Goal: Information Seeking & Learning: Understand process/instructions

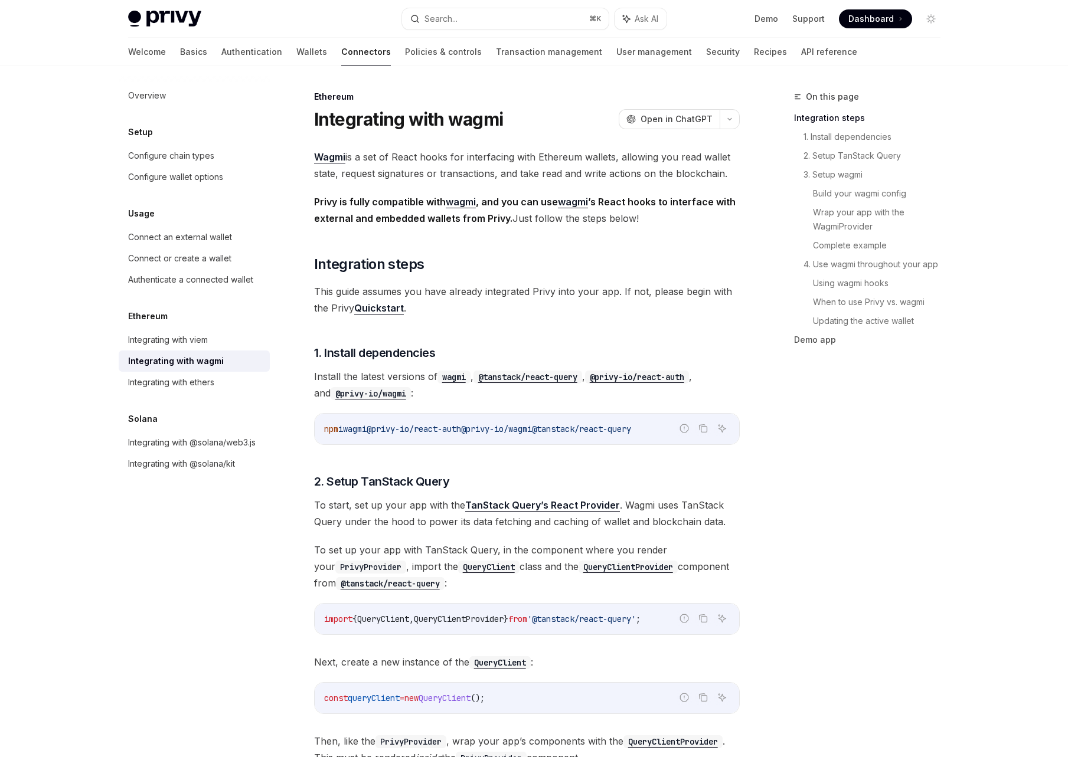
type textarea "*"
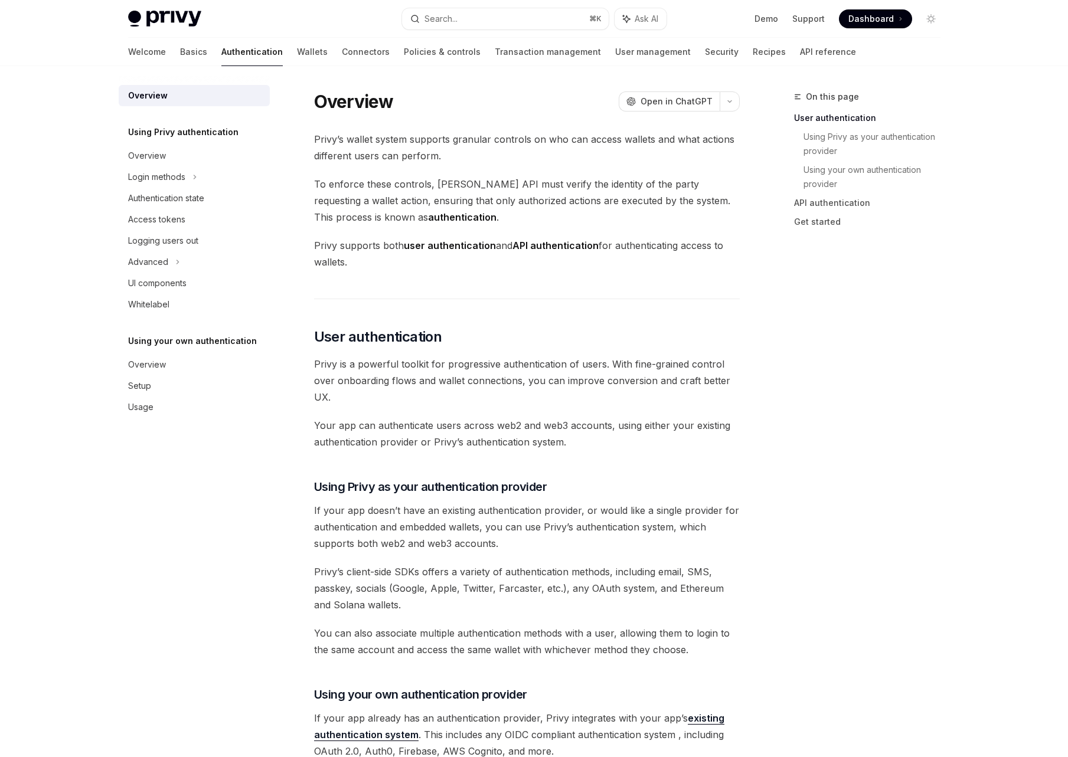
scroll to position [268, 0]
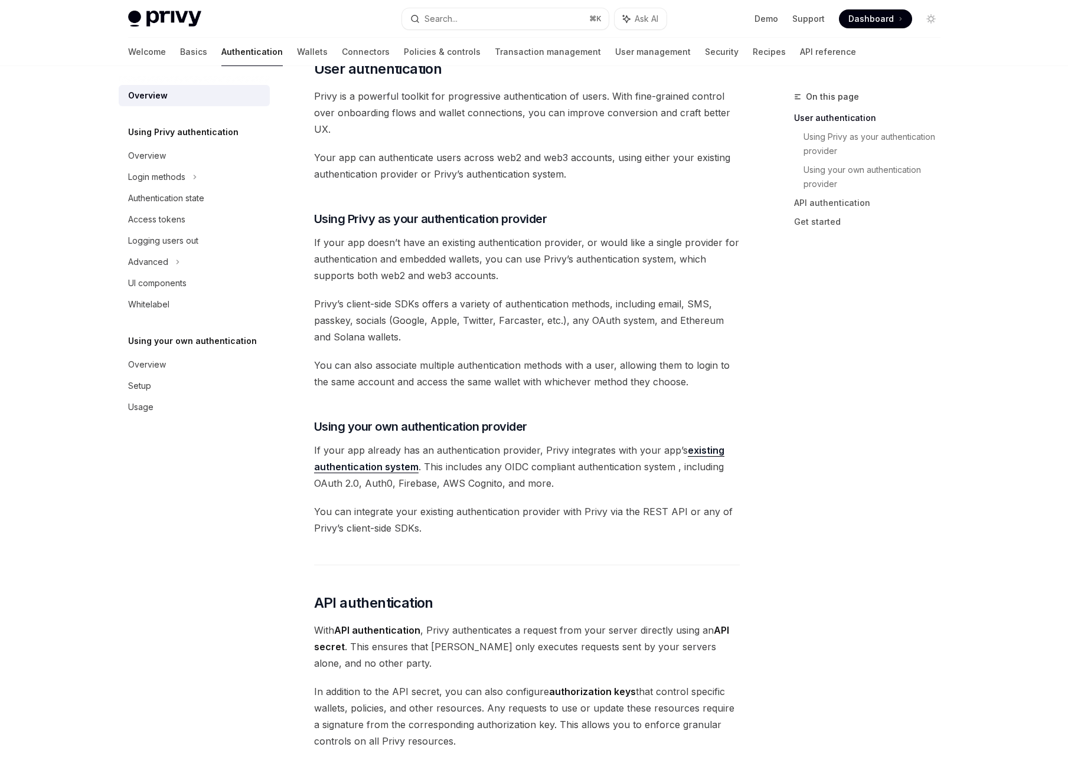
click at [472, 257] on span "If your app doesn’t have an existing authentication provider, or would like a s…" at bounding box center [527, 259] width 426 height 50
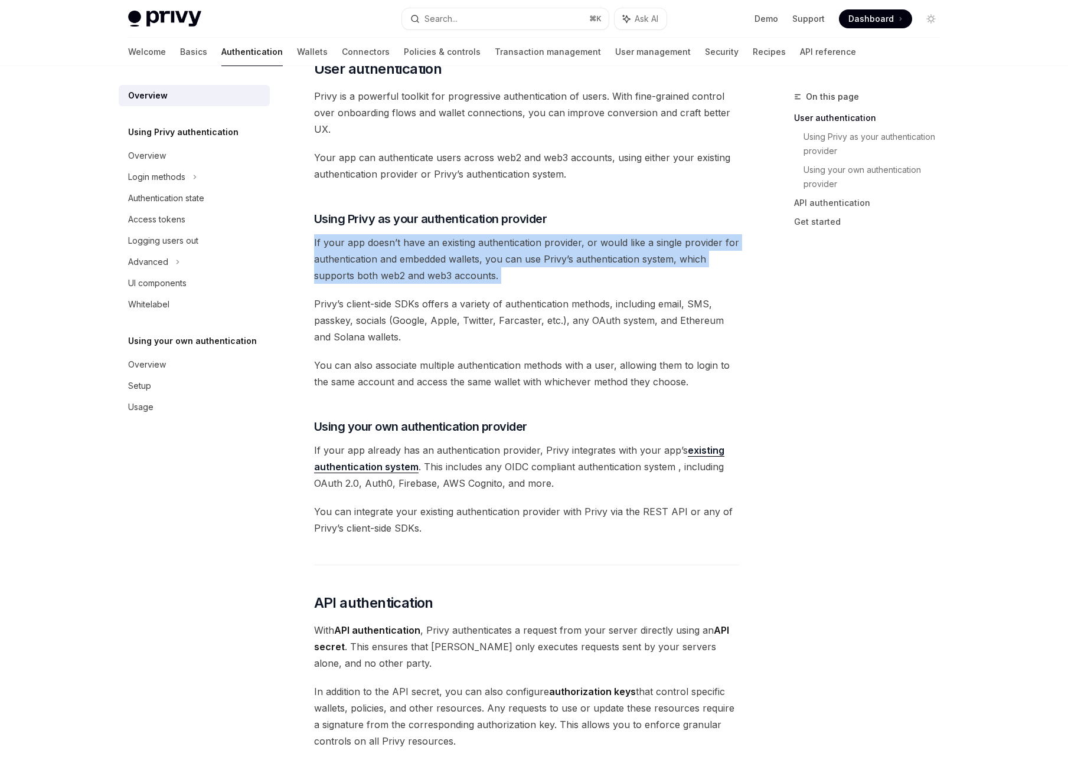
click at [472, 257] on span "If your app doesn’t have an existing authentication provider, or would like a s…" at bounding box center [527, 259] width 426 height 50
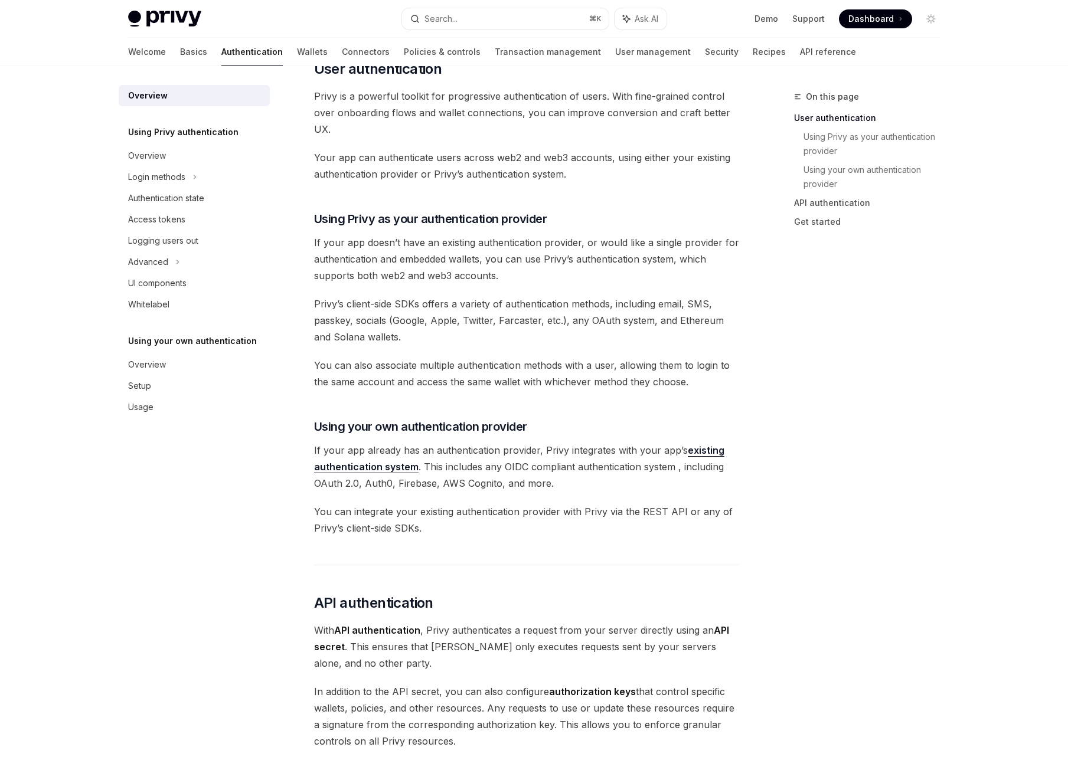
click at [872, 391] on div "On this page User authentication Using Privy as your authentication provider Us…" at bounding box center [859, 424] width 179 height 668
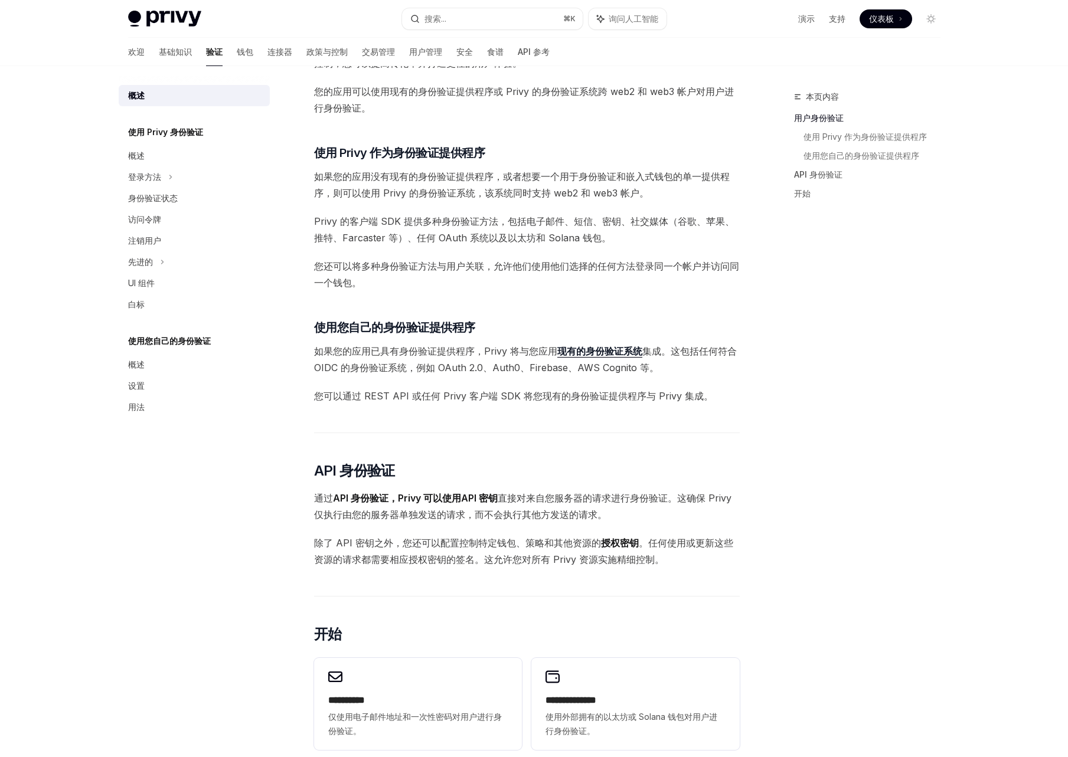
click at [632, 267] on font "您还可以将多种身份验证方法与用户关联，允许他们使用他们选择的任何方法登录同一个帐户并访问同一个钱包。" at bounding box center [526, 274] width 425 height 28
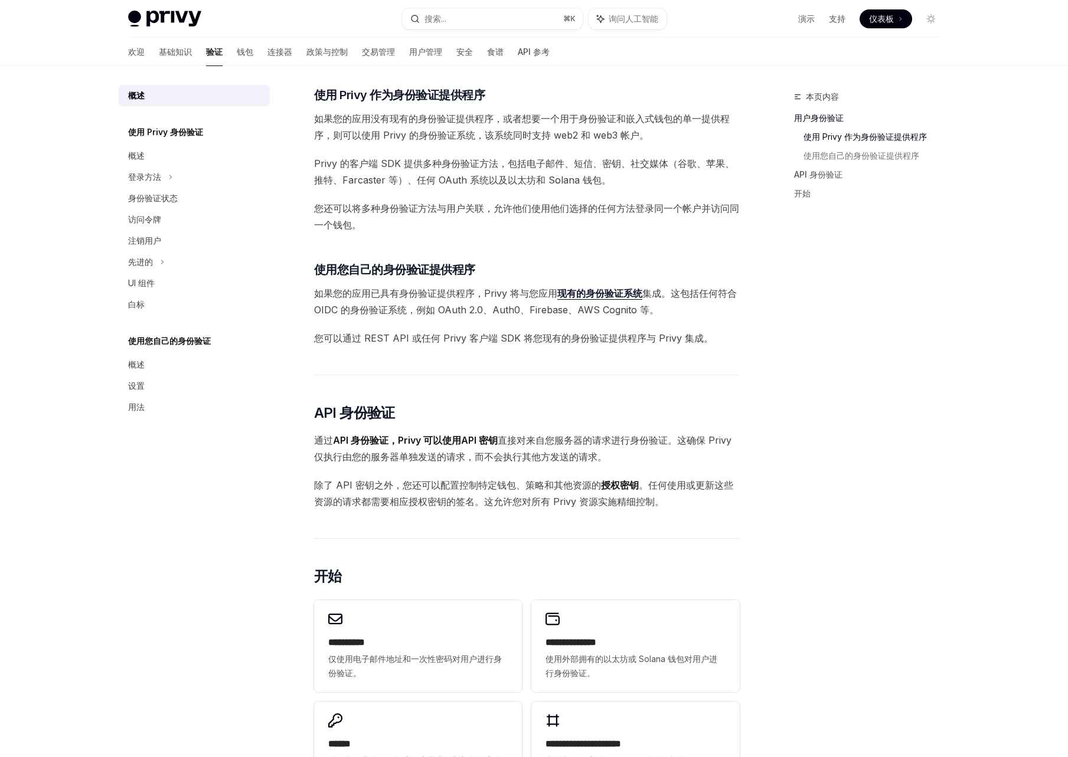
scroll to position [501, 0]
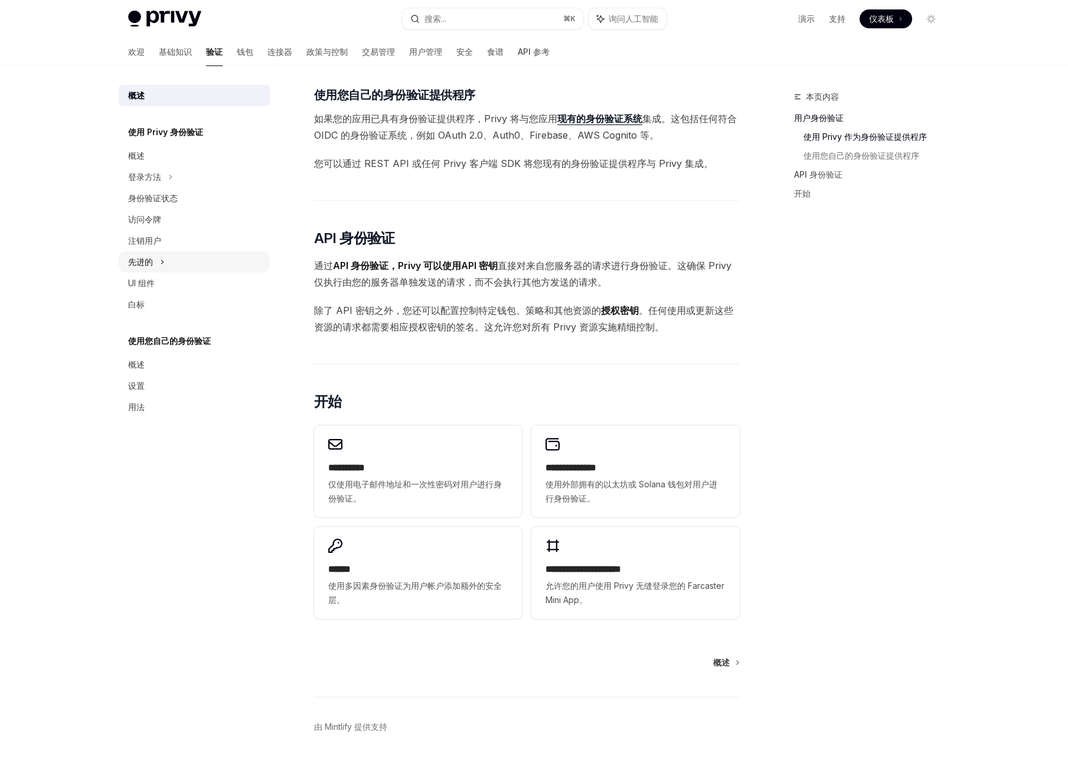
click at [165, 261] on div "先进的" at bounding box center [194, 261] width 151 height 21
click at [169, 282] on icon at bounding box center [169, 284] width 2 height 4
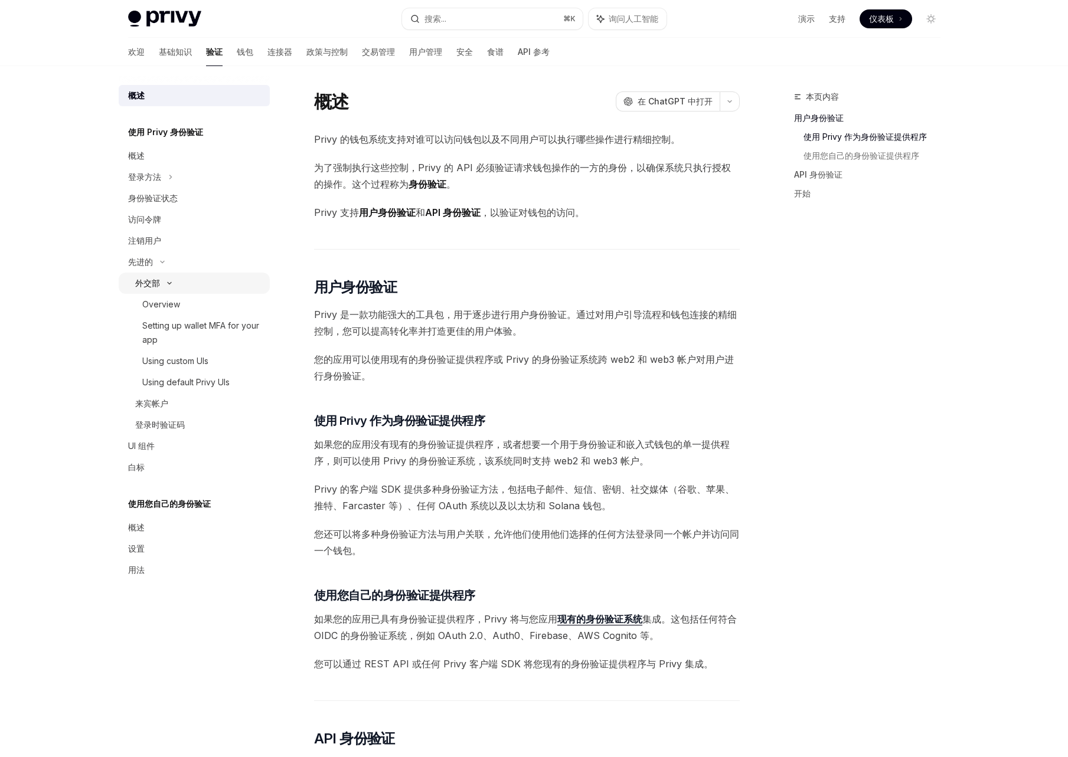
type textarea "*"
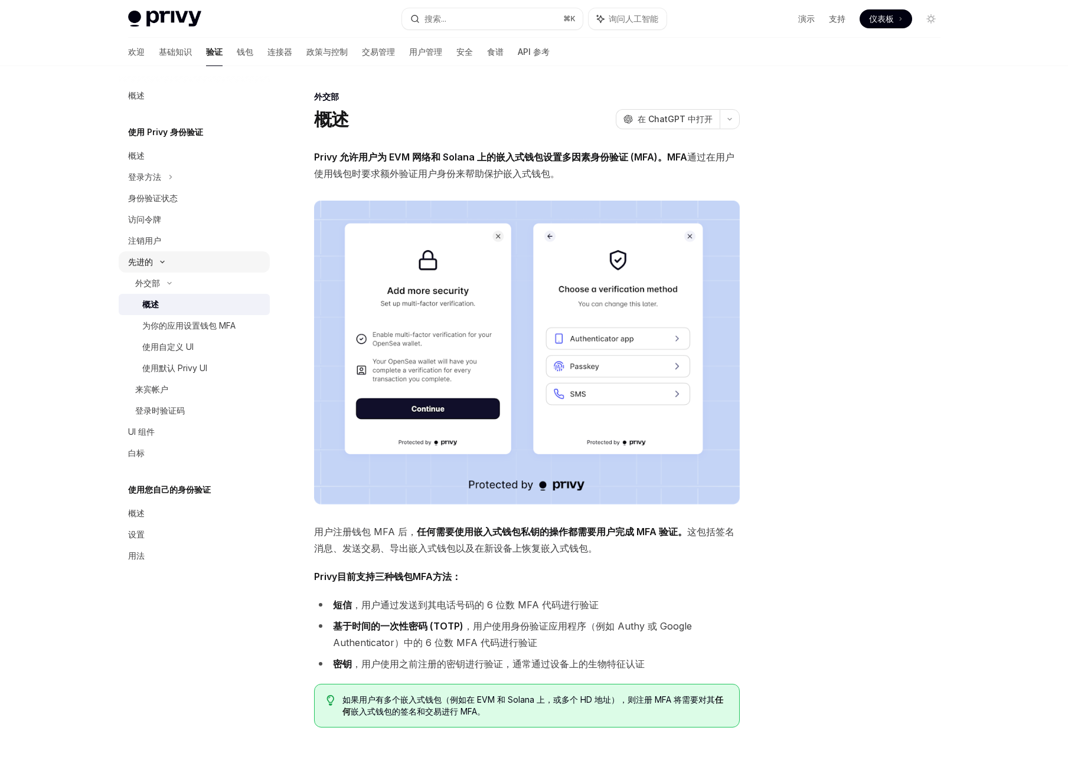
click at [162, 266] on div "先进的" at bounding box center [194, 261] width 151 height 21
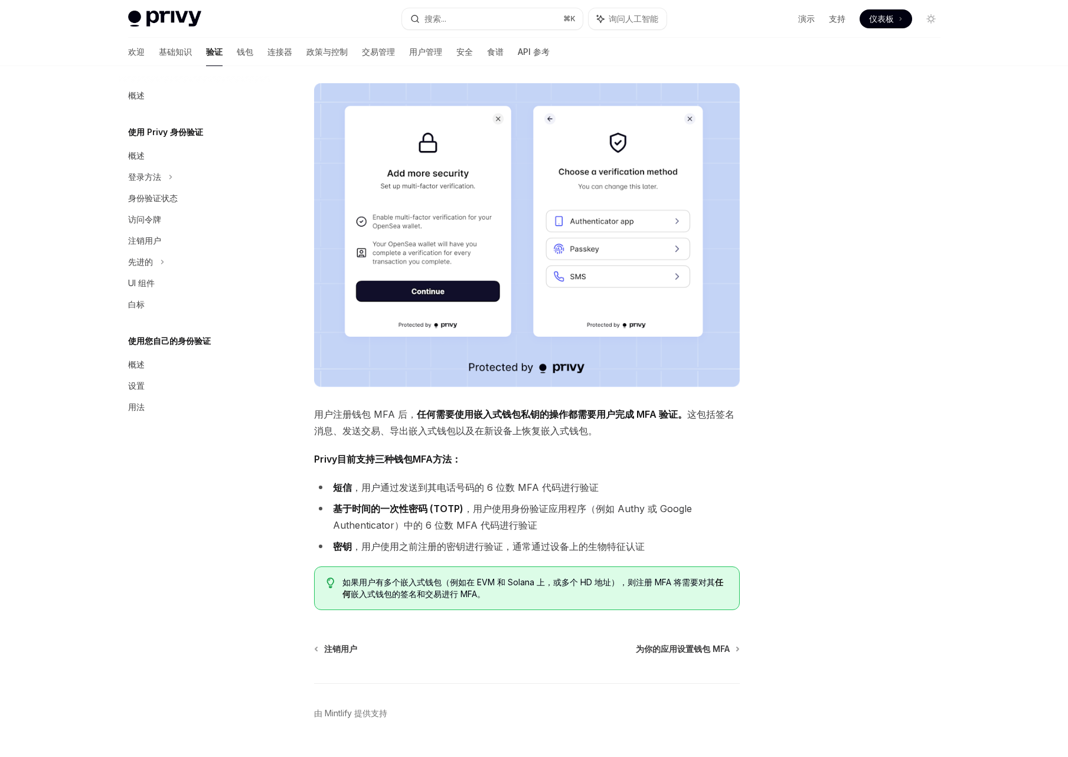
scroll to position [146, 0]
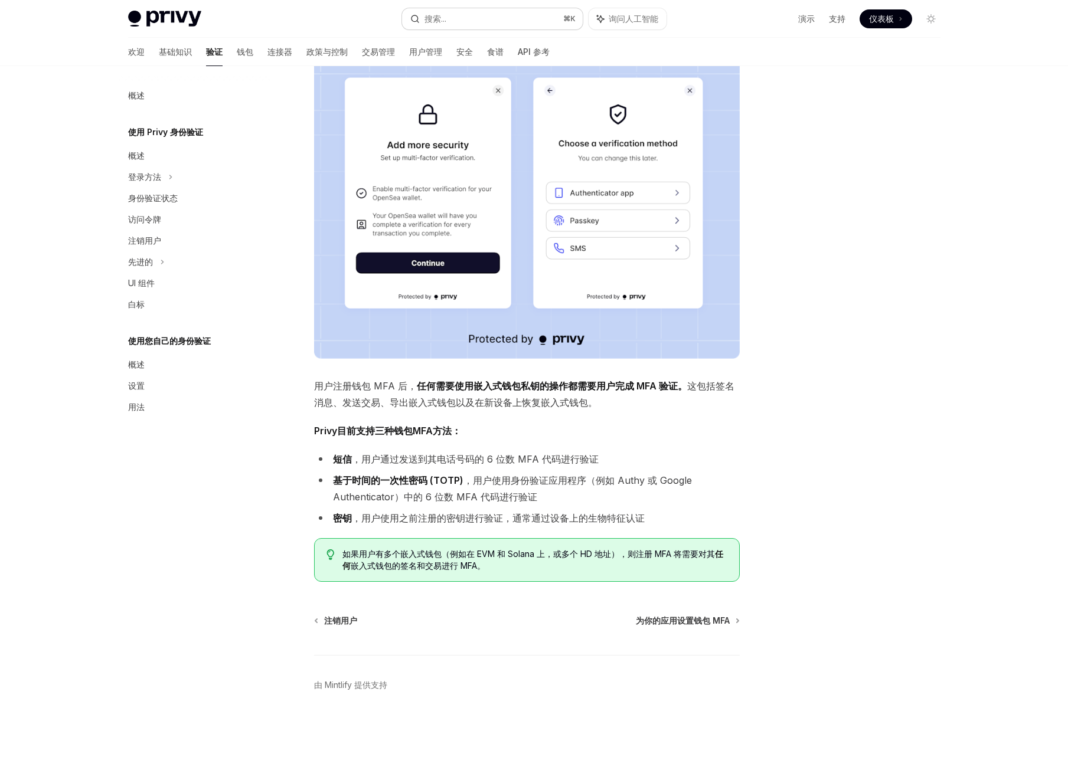
click at [479, 18] on button "搜索... ⌘ K" at bounding box center [492, 18] width 181 height 21
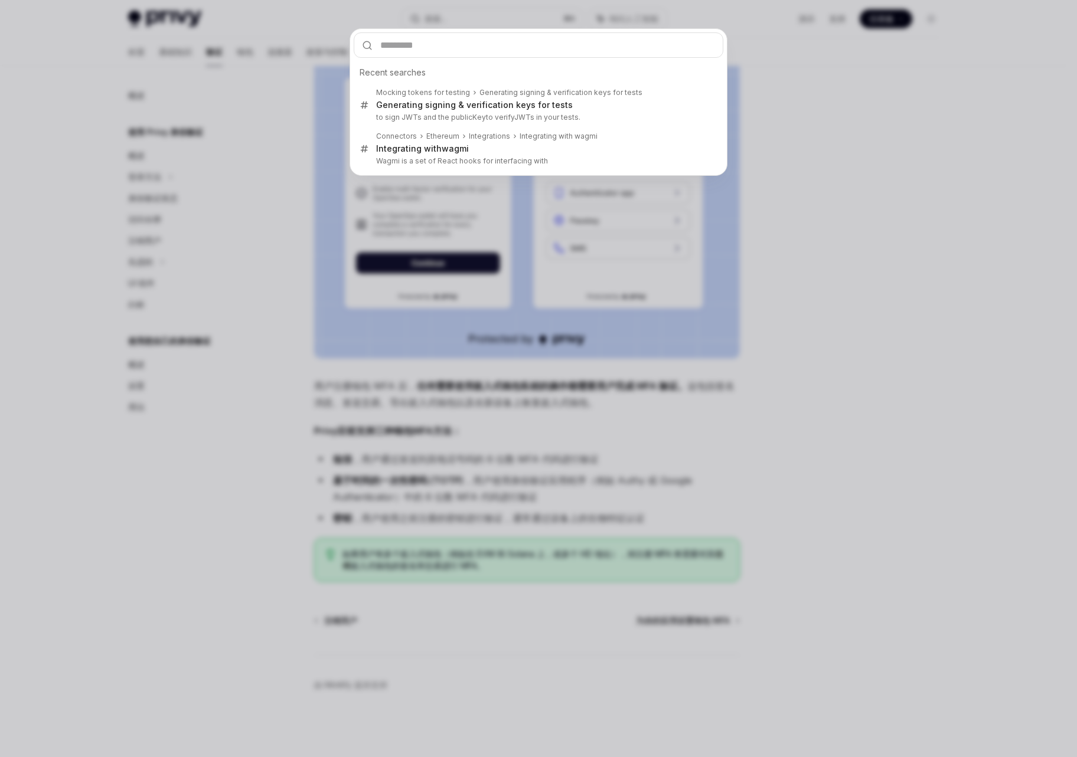
click at [479, 18] on div "Recent searches Mocking tokens for testing Generating signing & verification ke…" at bounding box center [538, 378] width 1077 height 757
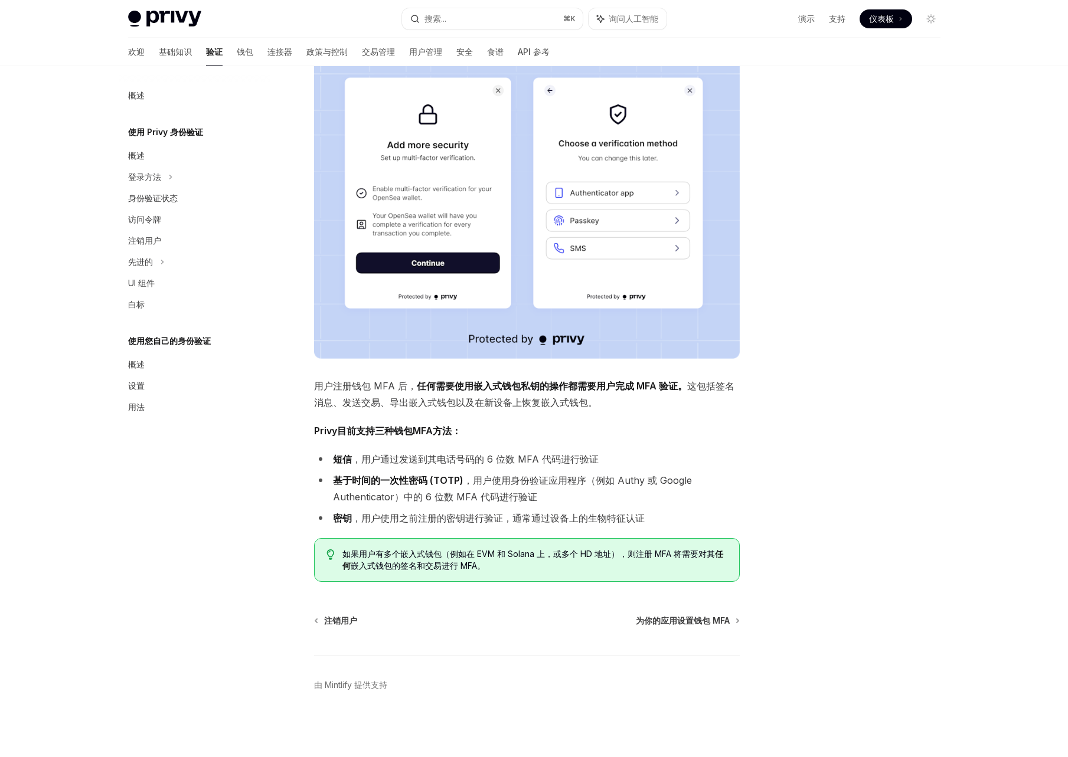
click at [479, 18] on button "搜索... ⌘ K" at bounding box center [492, 18] width 181 height 21
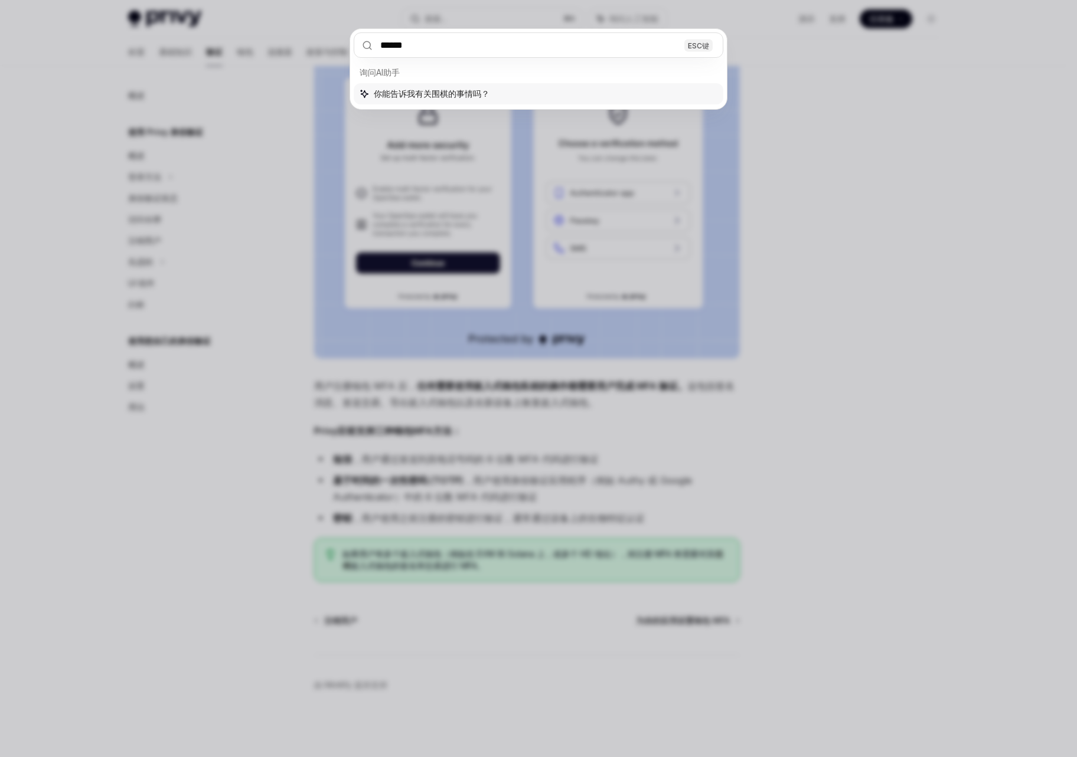
type input "******"
drag, startPoint x: 884, startPoint y: 128, endPoint x: 552, endPoint y: 99, distance: 333.7
click at [884, 128] on div "****** ESC键 询问AI助手 你能告诉我有关围棋的事情吗？" at bounding box center [538, 378] width 1077 height 757
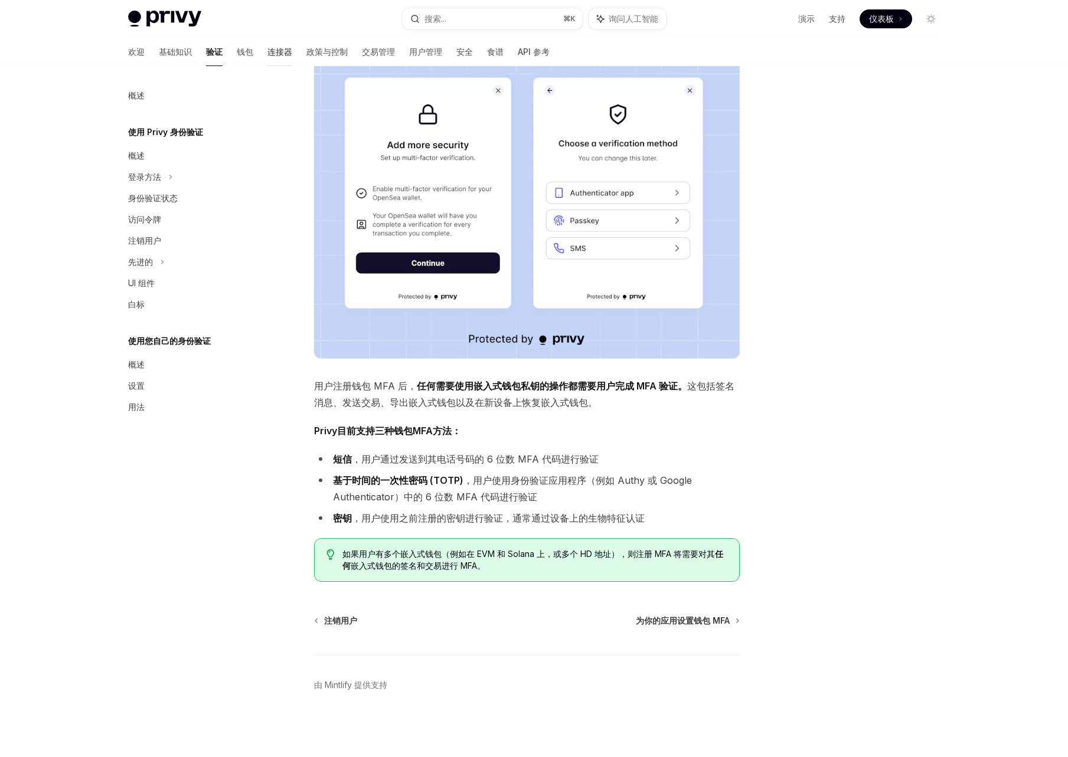
click at [267, 53] on font "连接器" at bounding box center [279, 52] width 25 height 10
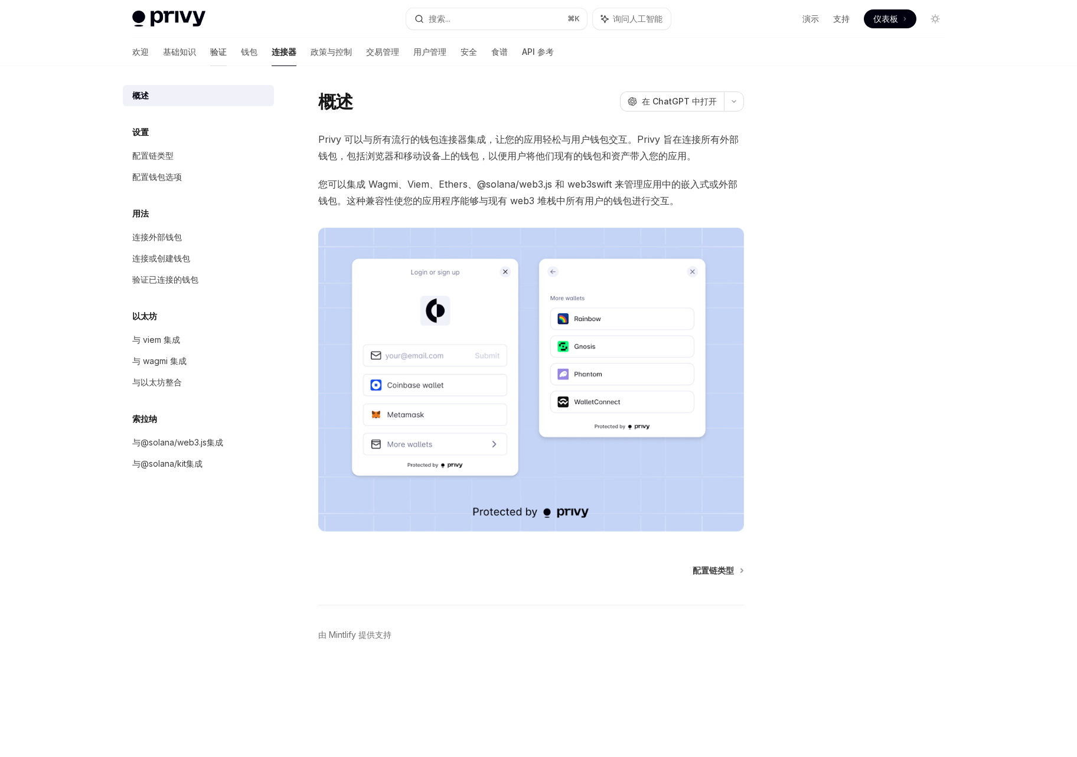
click at [210, 57] on font "验证" at bounding box center [218, 52] width 17 height 12
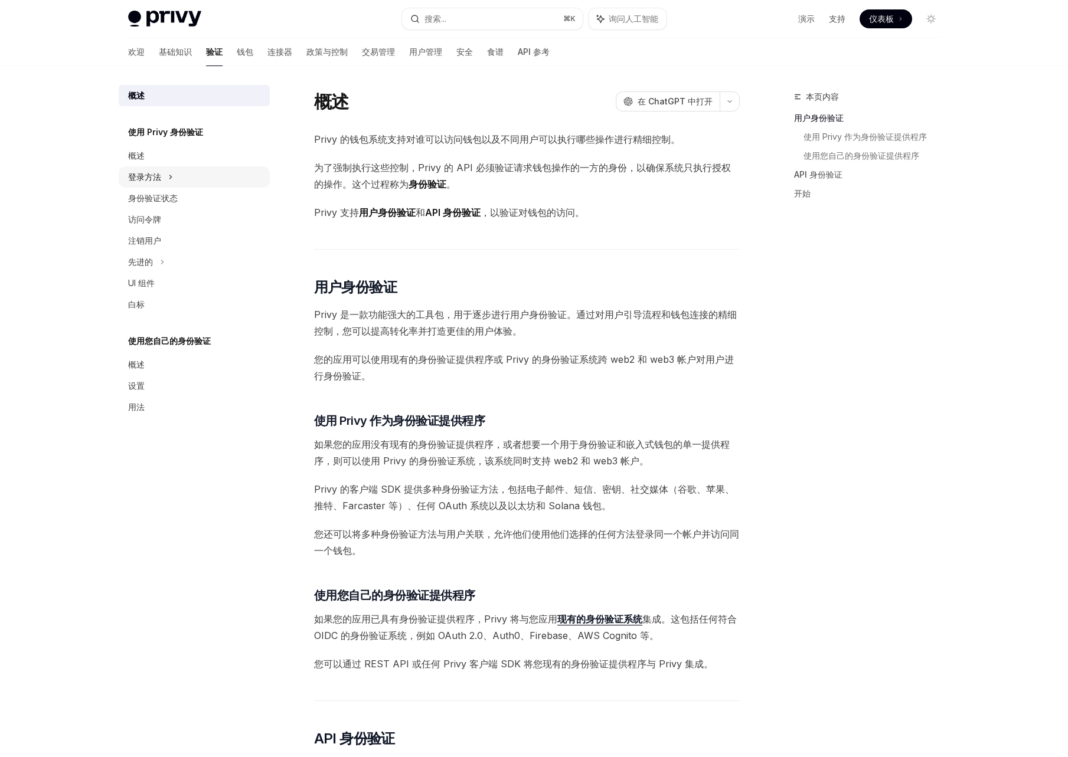
click at [174, 178] on div "登录方法" at bounding box center [194, 176] width 151 height 21
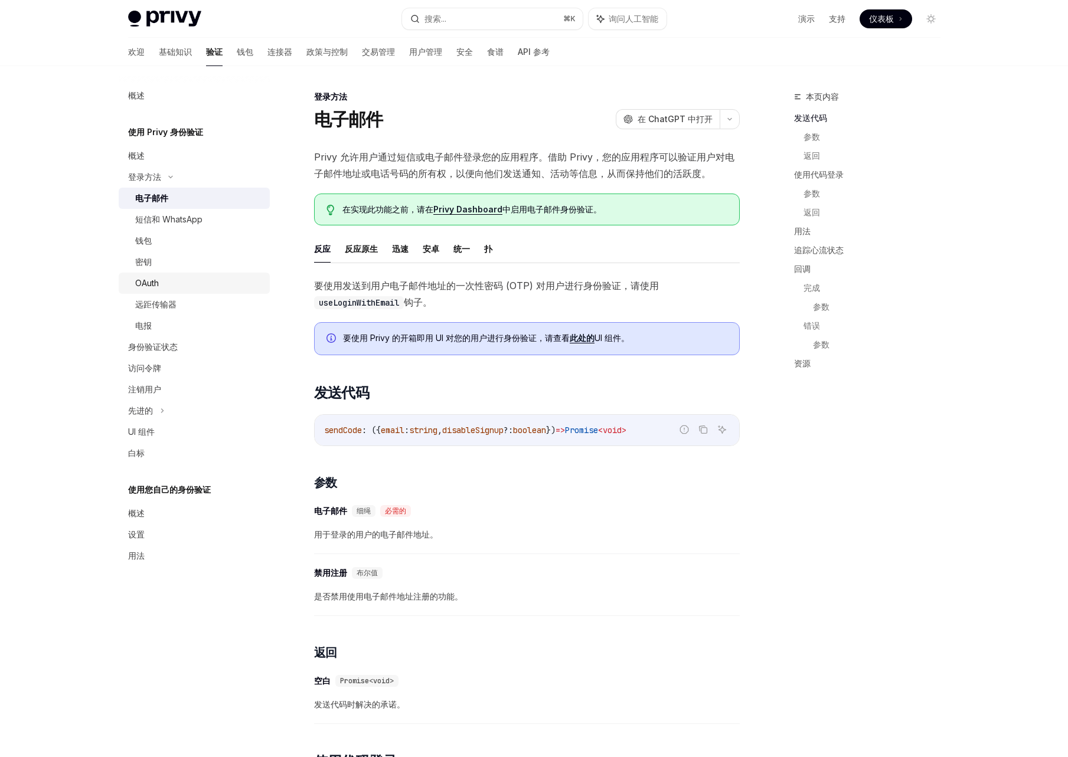
click at [167, 279] on div "OAuth" at bounding box center [199, 283] width 128 height 14
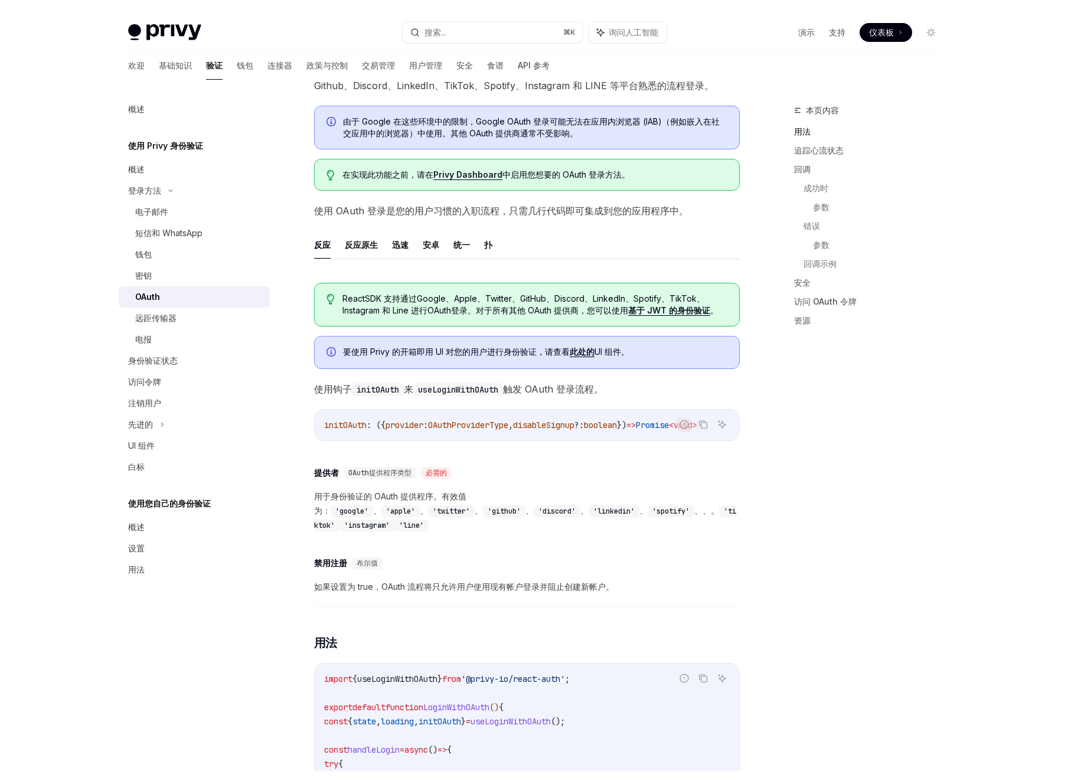
scroll to position [61, 0]
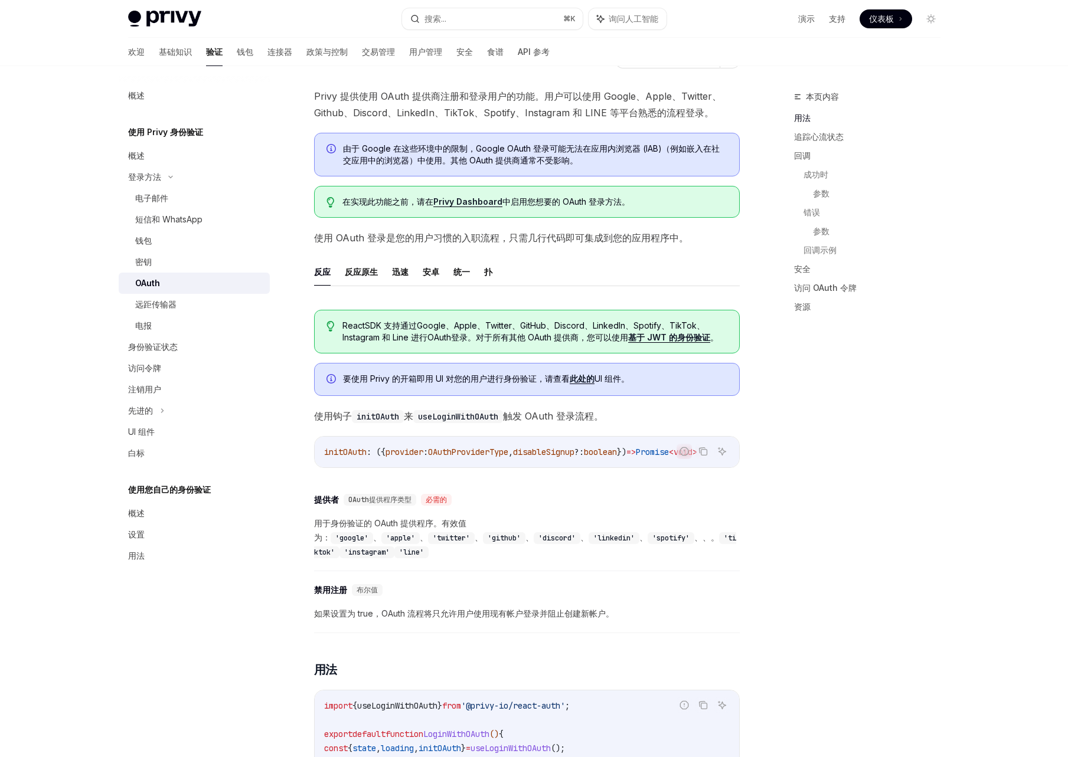
type textarea "*"
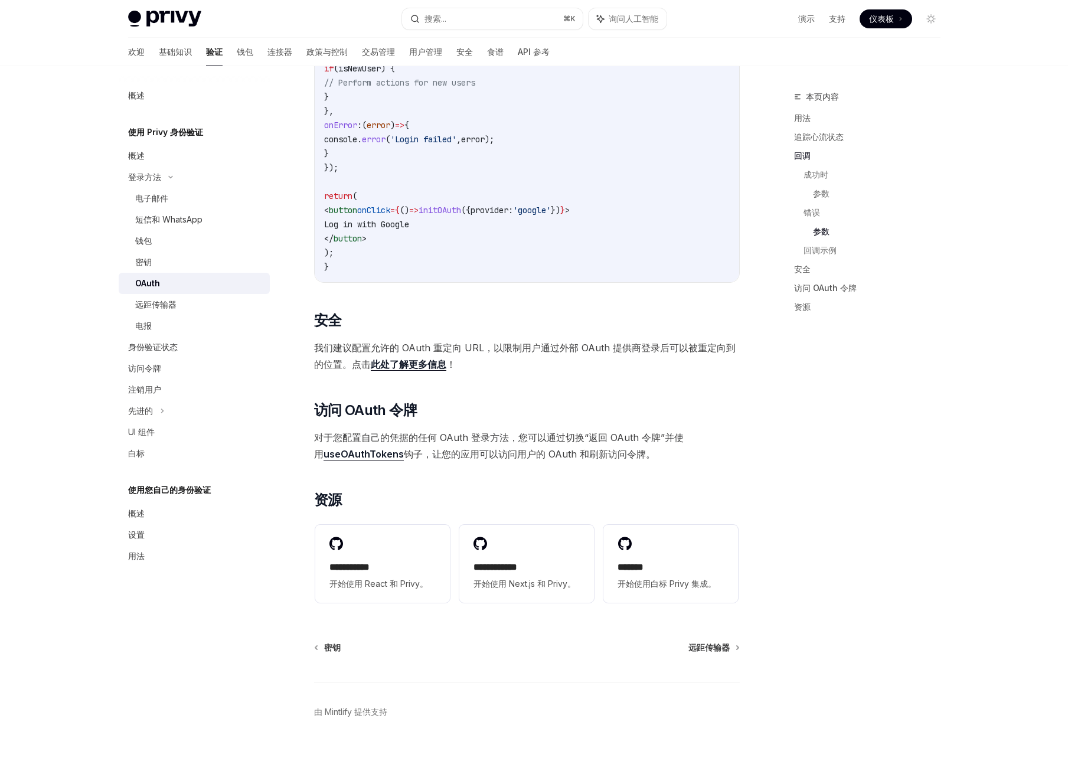
scroll to position [2195, 0]
click at [517, 563] on font "**********" at bounding box center [495, 567] width 44 height 9
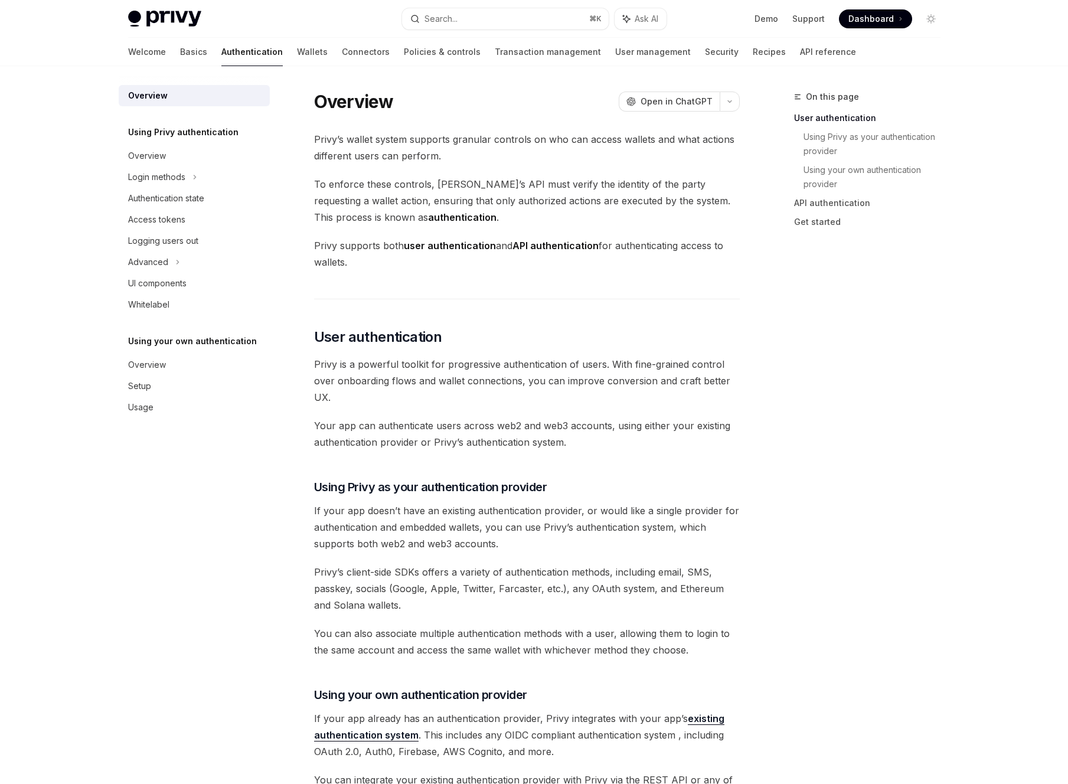
scroll to position [238, 0]
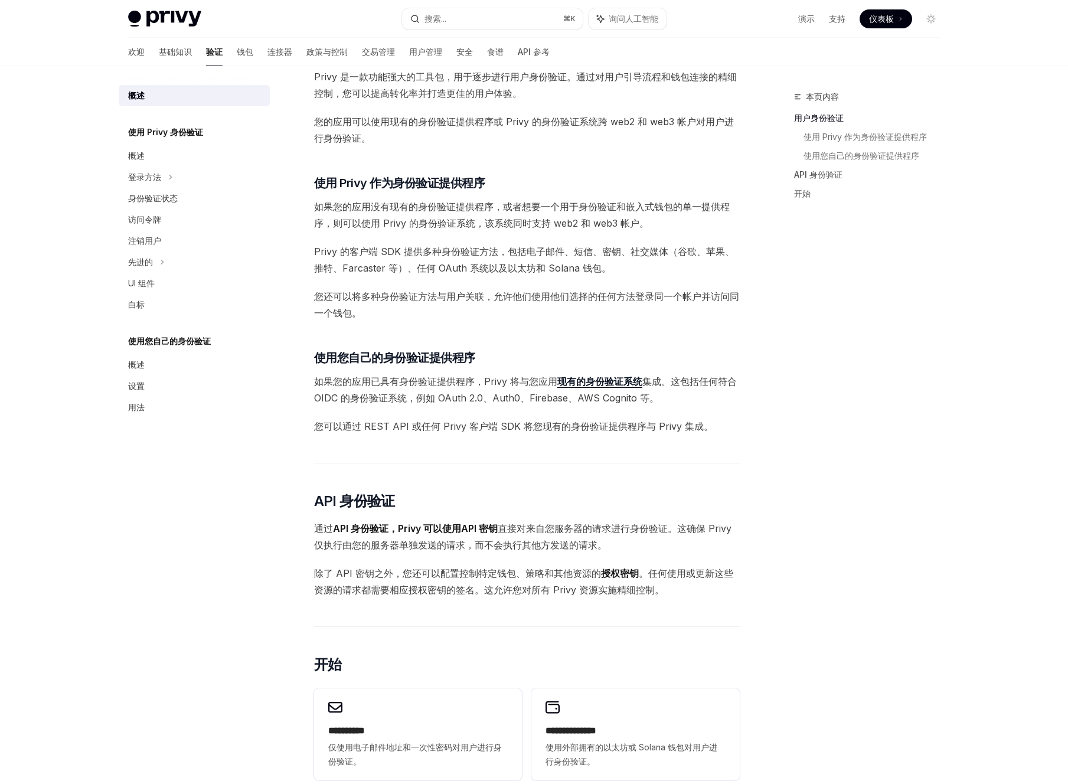
click at [552, 470] on div "Privy 的钱包系统支持对谁可以访问钱包以及不同用户可以执行哪些操作进行精细控制。 为了强制执行这些控制，Privy 的 API 必须验证请求钱包操作的一方…" at bounding box center [527, 389] width 426 height 993
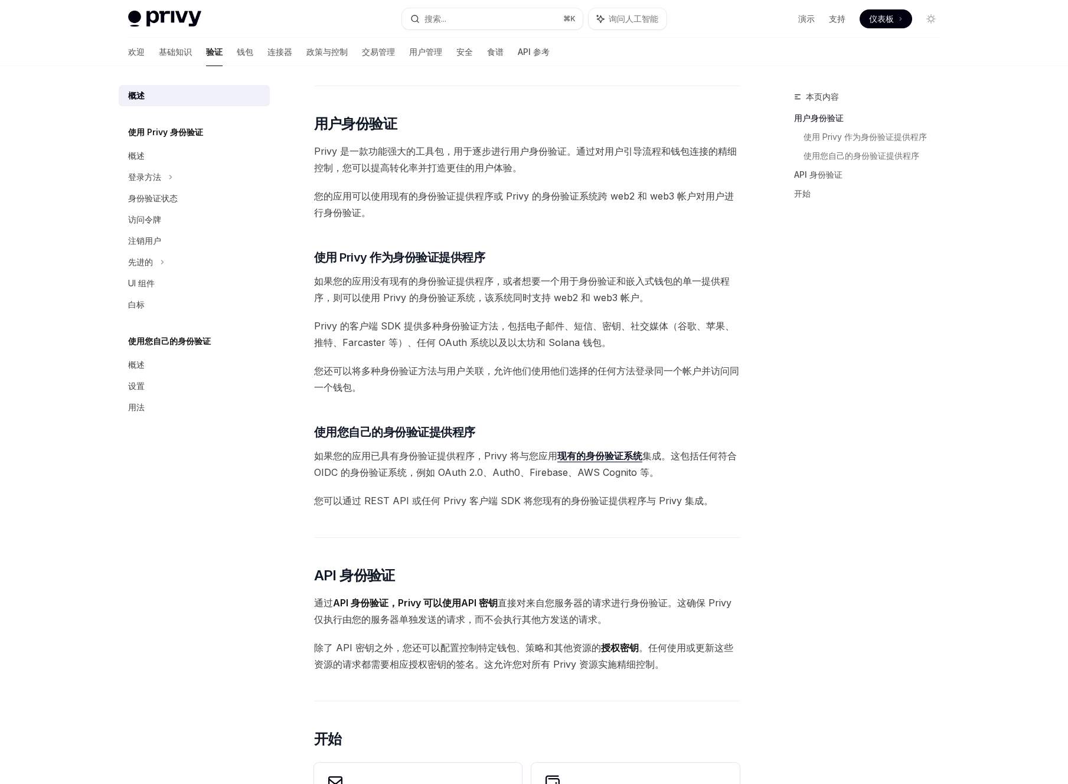
scroll to position [148, 0]
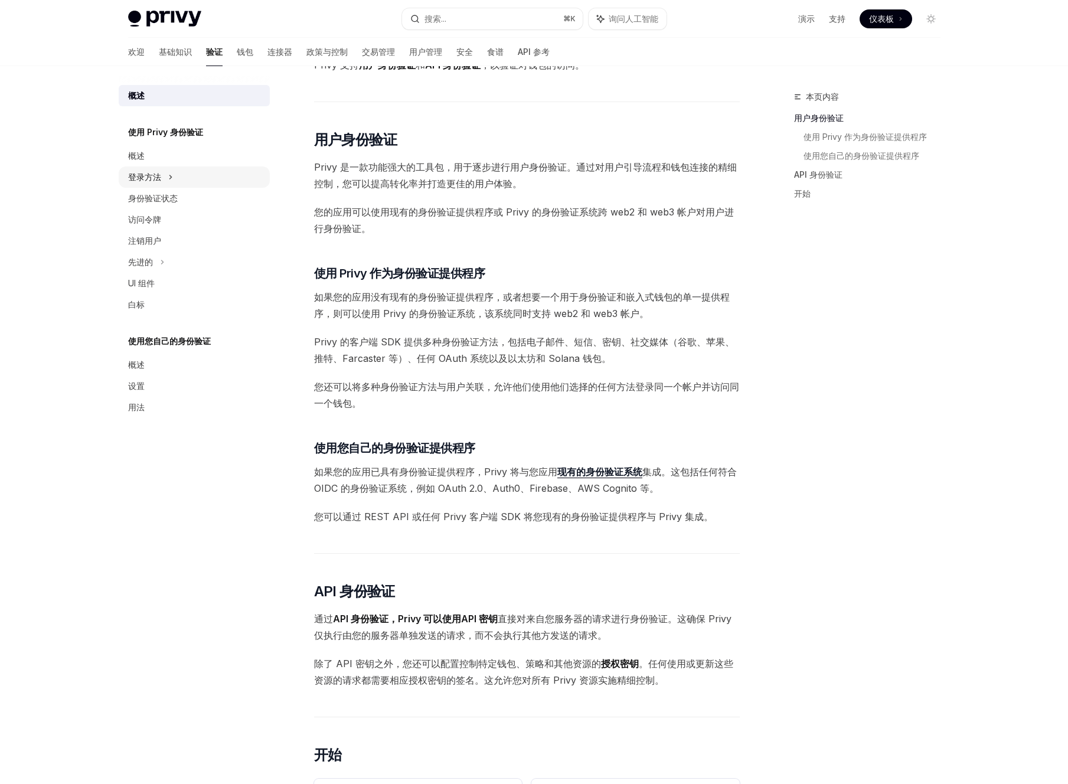
click at [174, 175] on div "登录方法" at bounding box center [194, 176] width 151 height 21
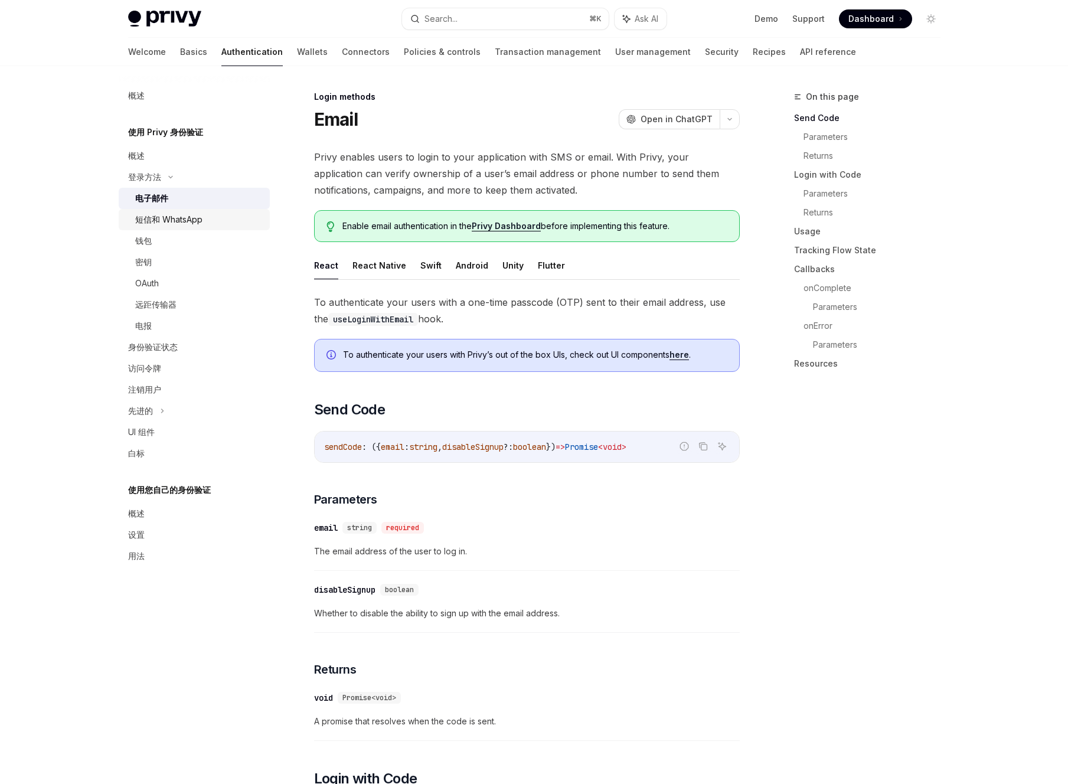
type textarea "*"
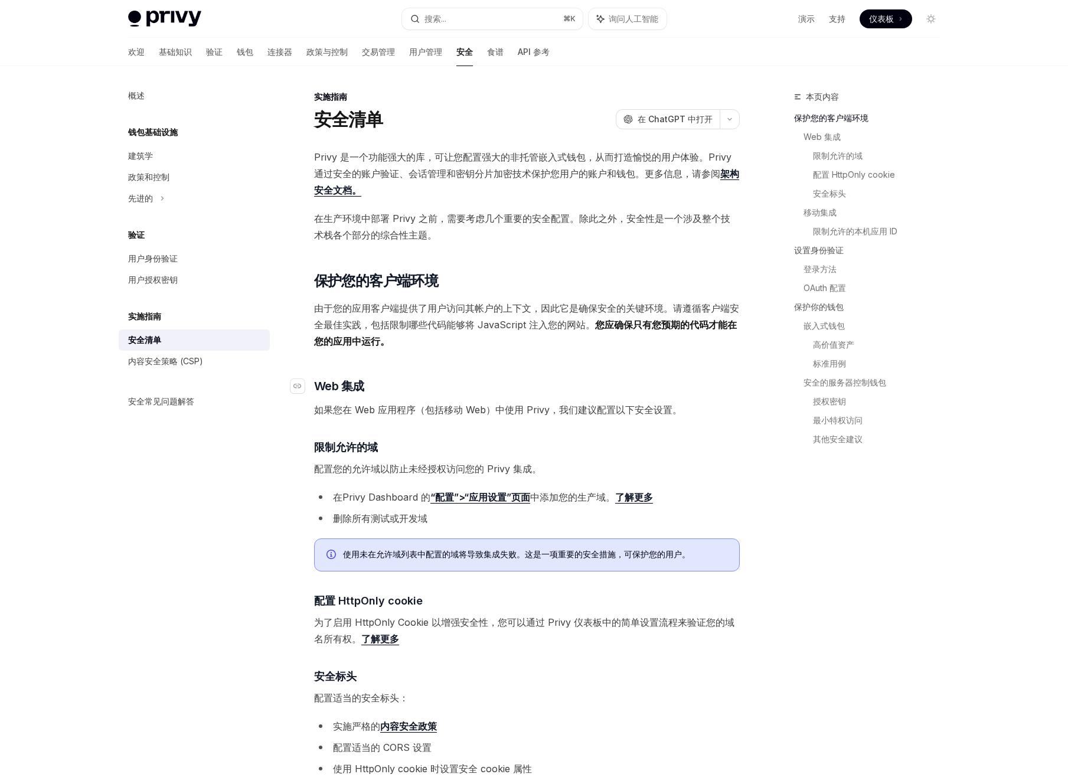
click at [710, 385] on h3 "​ Web 集成" at bounding box center [527, 386] width 426 height 17
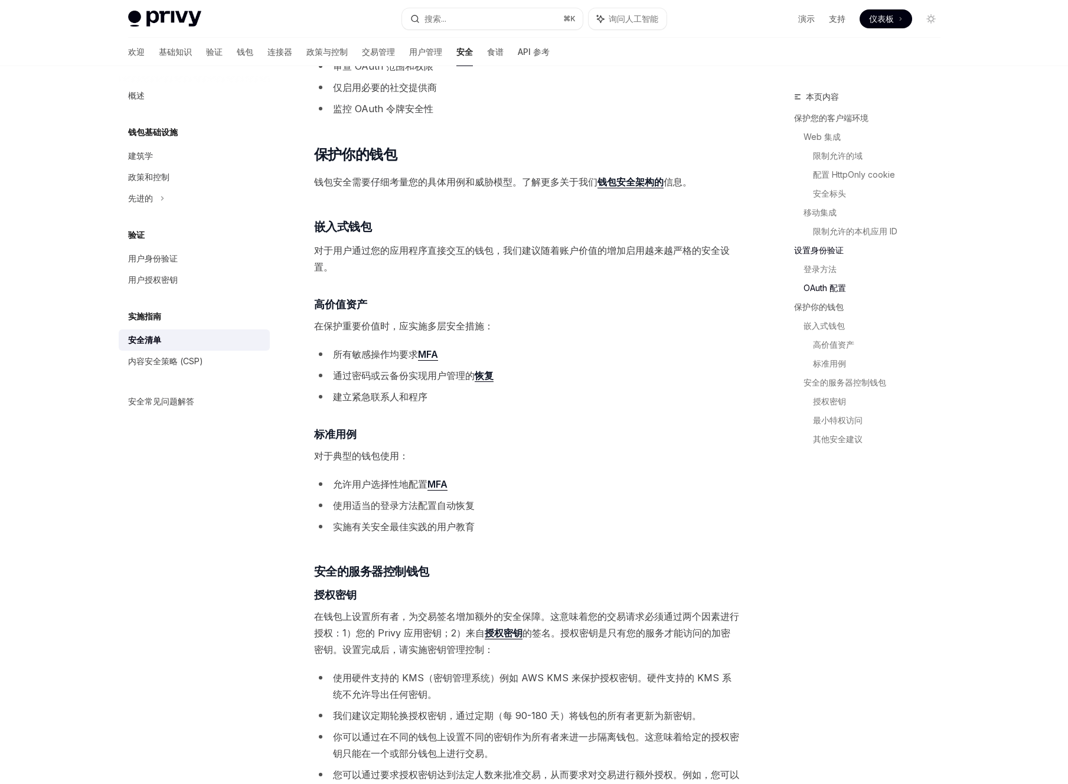
scroll to position [997, 0]
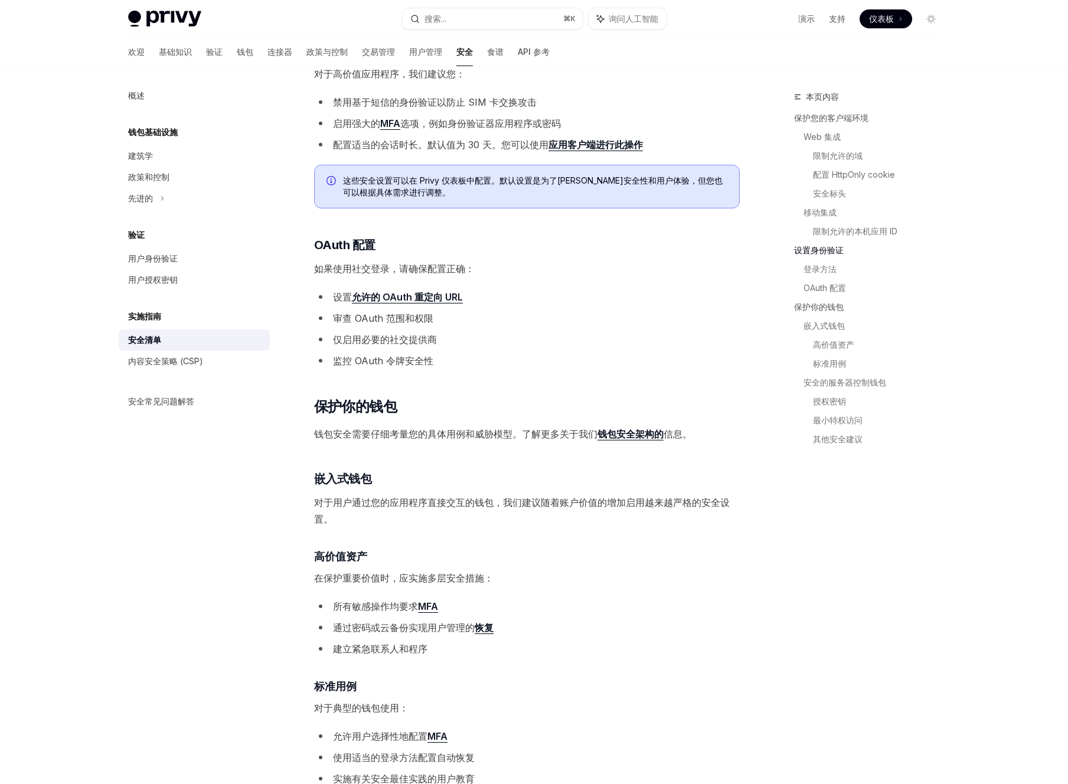
click at [445, 302] on font "允许的 OAuth 重定向 URL" at bounding box center [407, 297] width 111 height 12
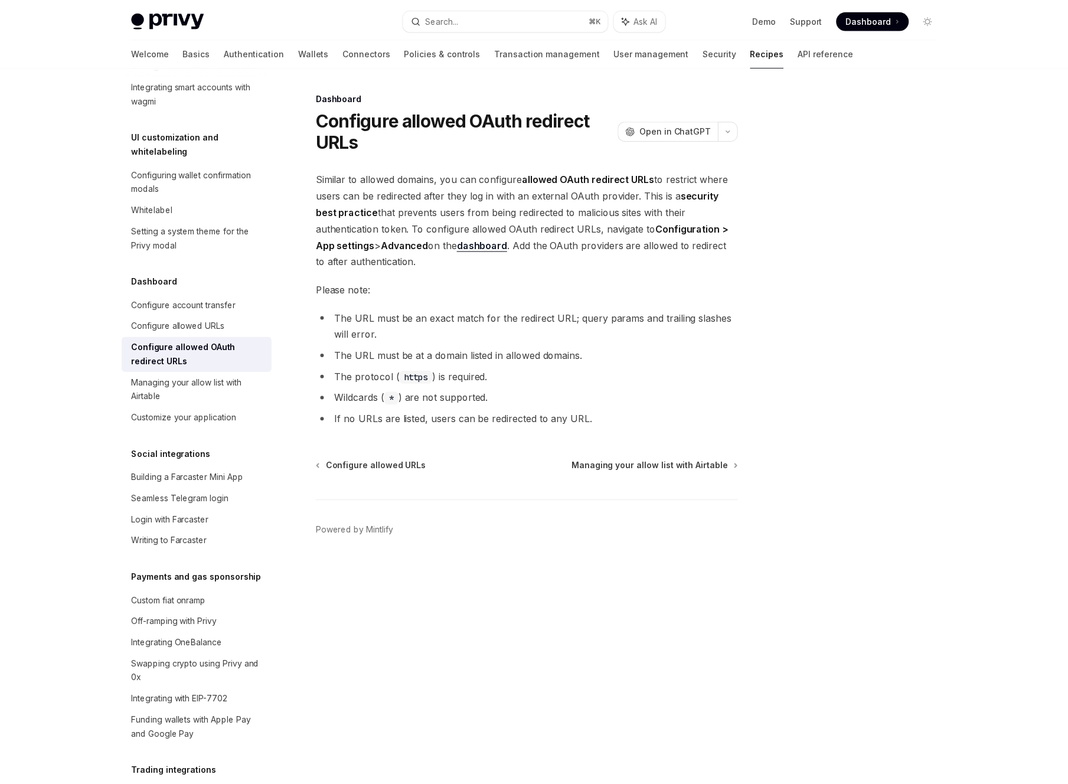
scroll to position [471, 0]
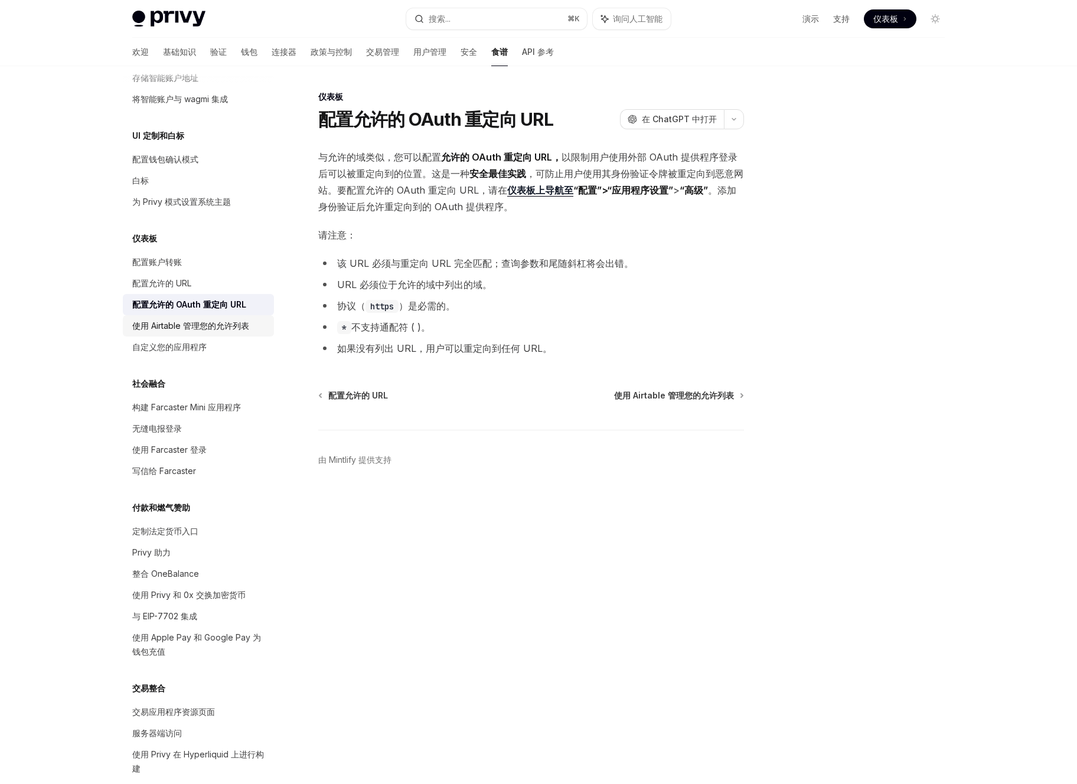
click at [193, 333] on div "使用 Airtable 管理您的允许列表" at bounding box center [190, 326] width 117 height 14
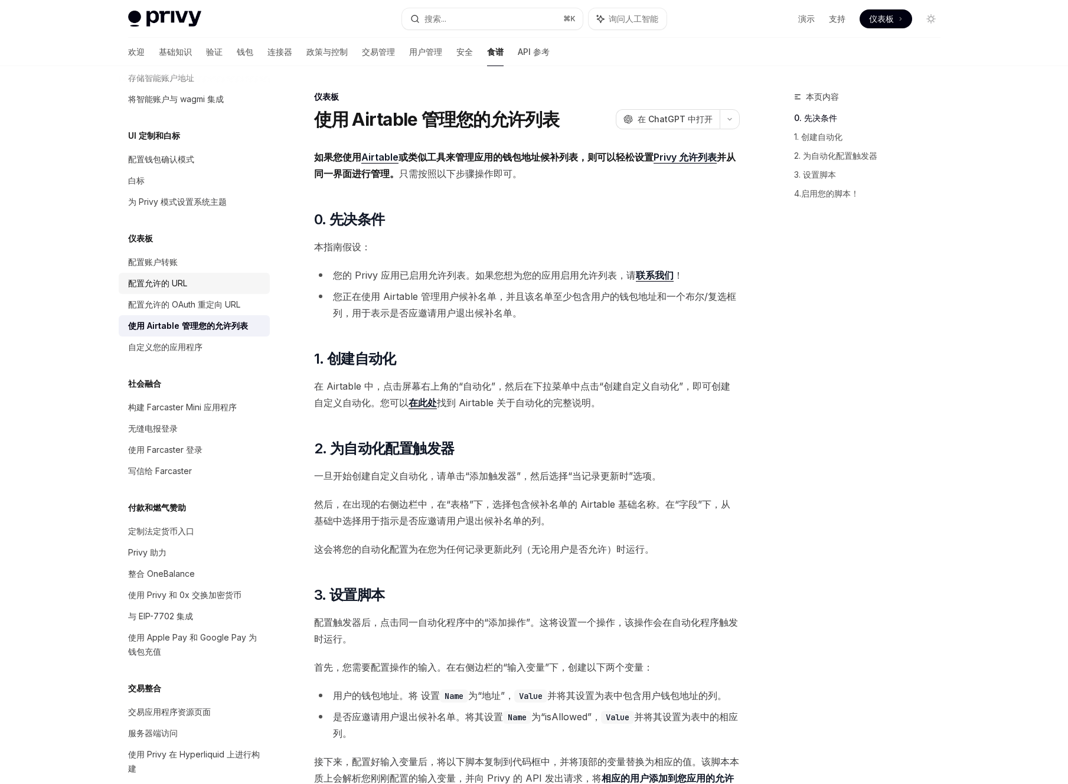
click at [203, 290] on div "配置允许的 URL" at bounding box center [195, 283] width 135 height 14
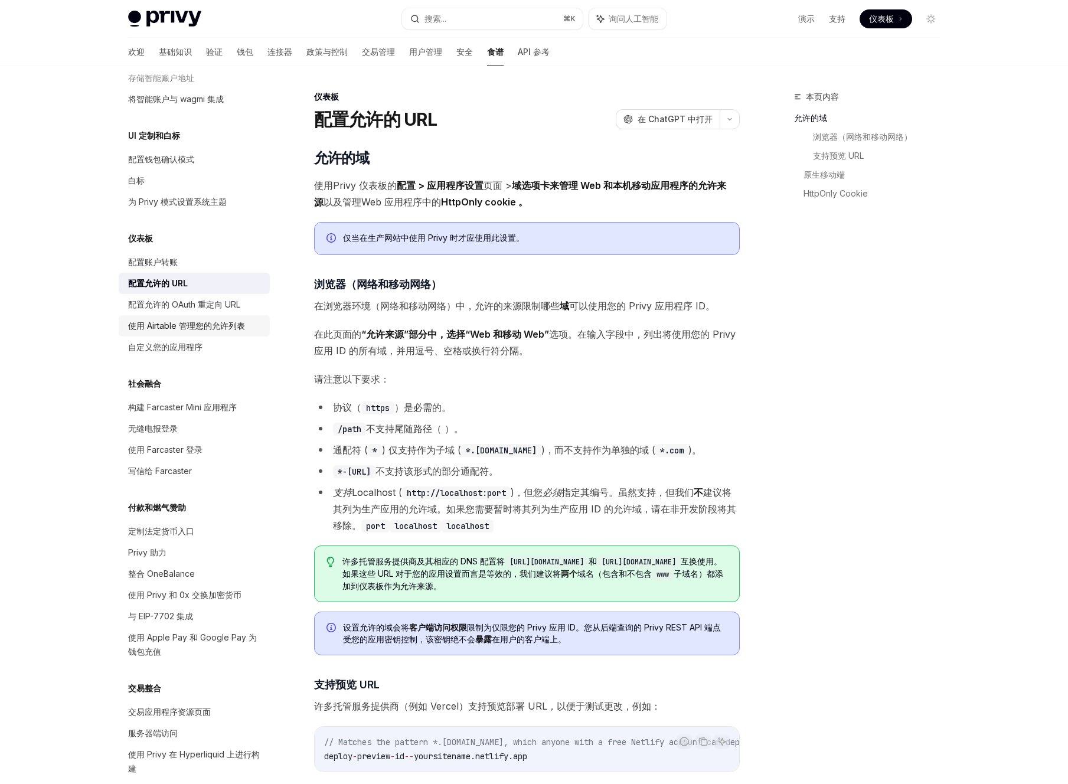
click at [199, 331] on font "使用 Airtable 管理您的允许列表" at bounding box center [186, 326] width 117 height 10
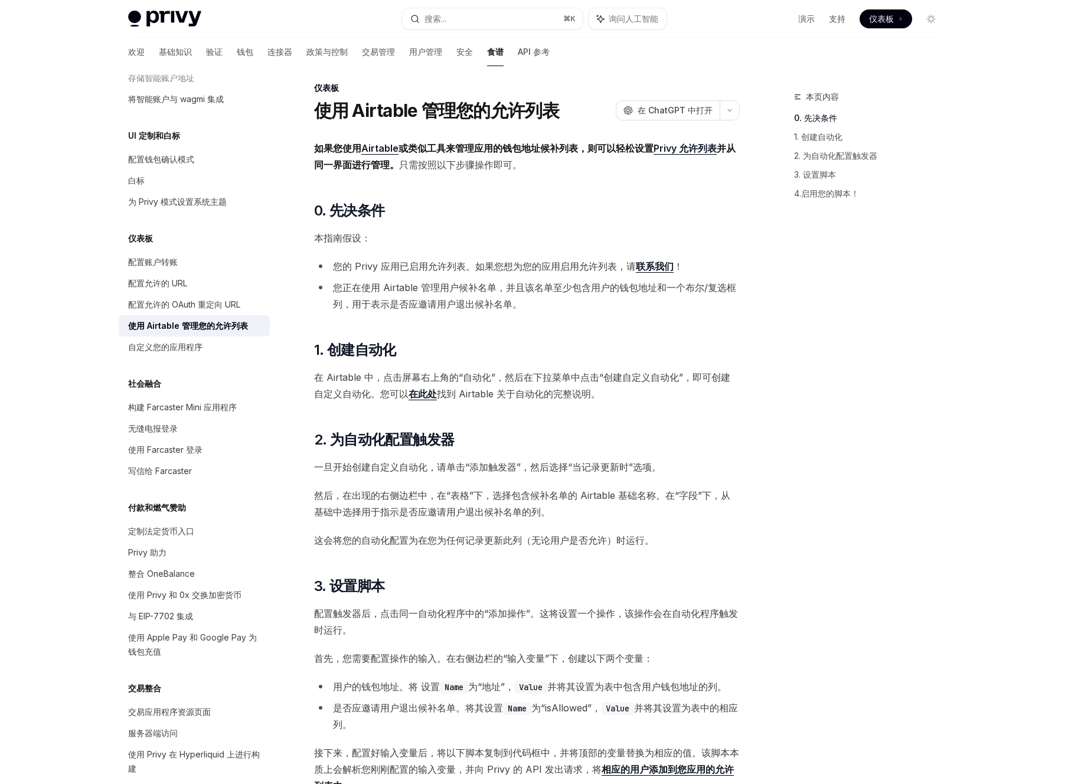
scroll to position [20, 0]
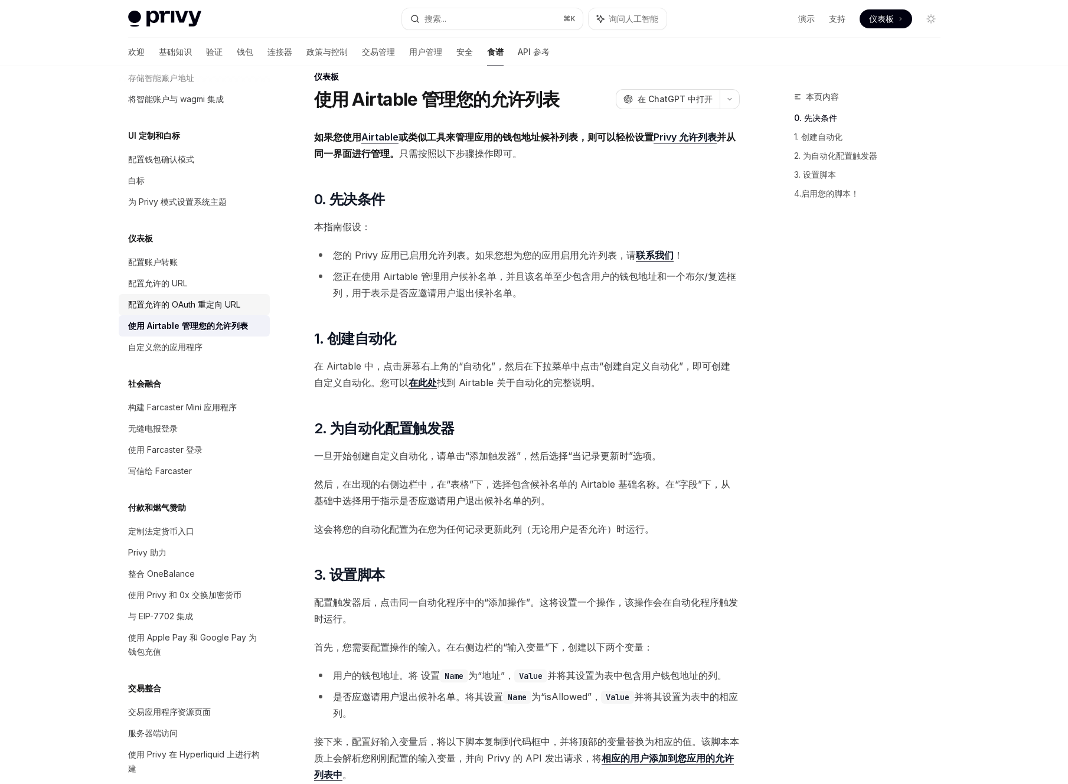
click at [217, 312] on div "配置允许的 OAuth 重定向 URL" at bounding box center [184, 305] width 112 height 14
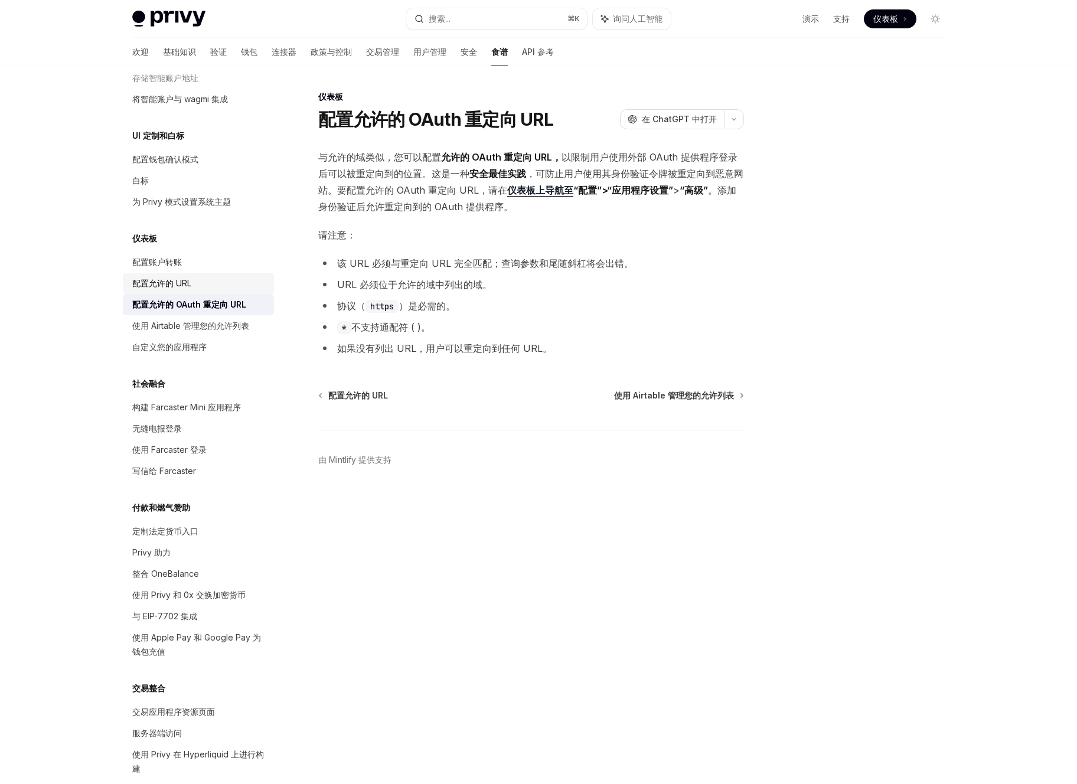
click at [216, 290] on div "配置允许的 URL" at bounding box center [199, 283] width 135 height 14
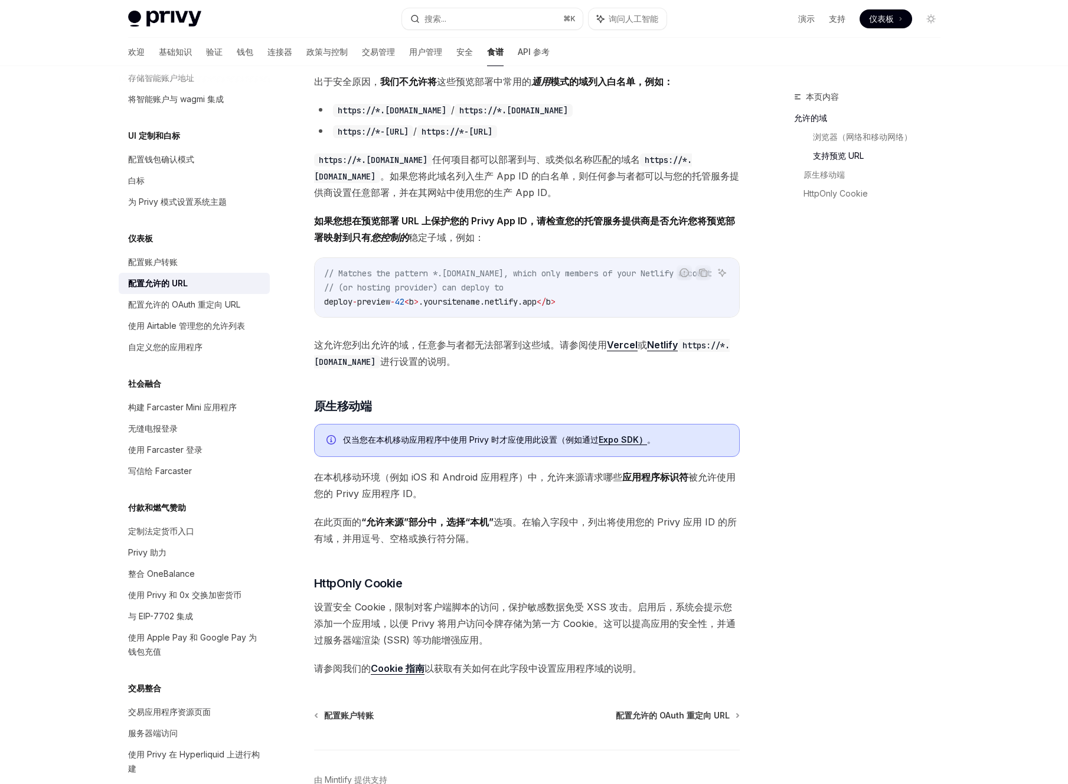
scroll to position [795, 0]
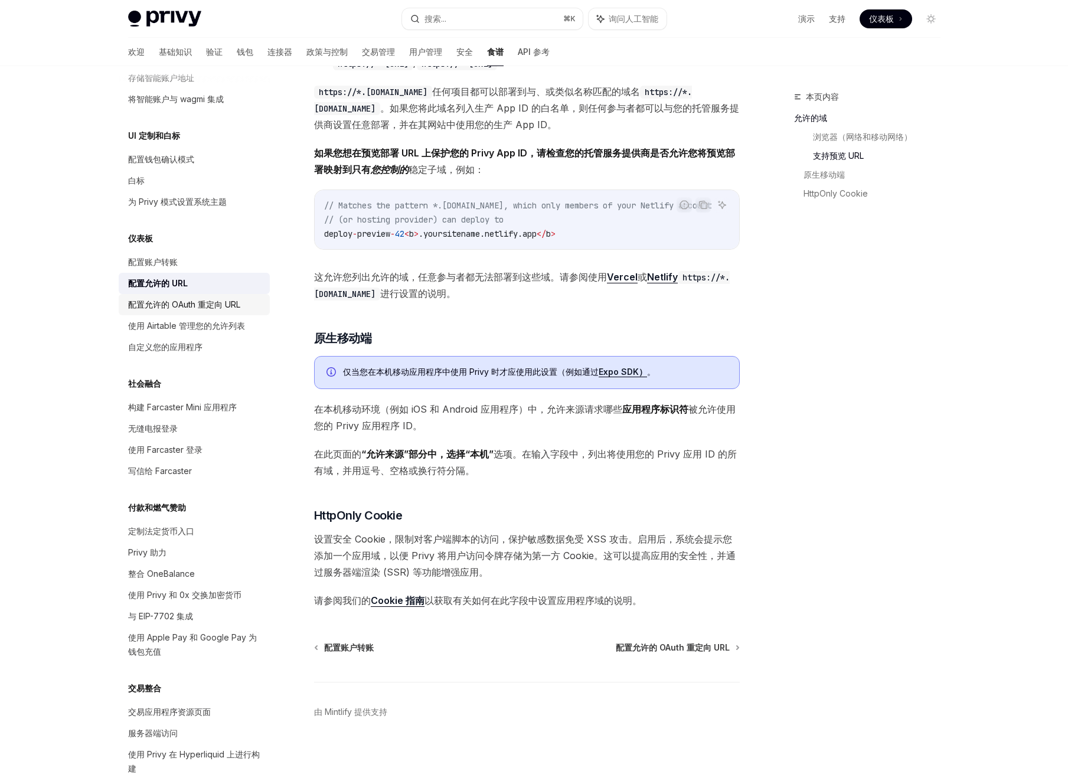
click at [162, 312] on div "配置允许的 OAuth 重定向 URL" at bounding box center [184, 305] width 112 height 14
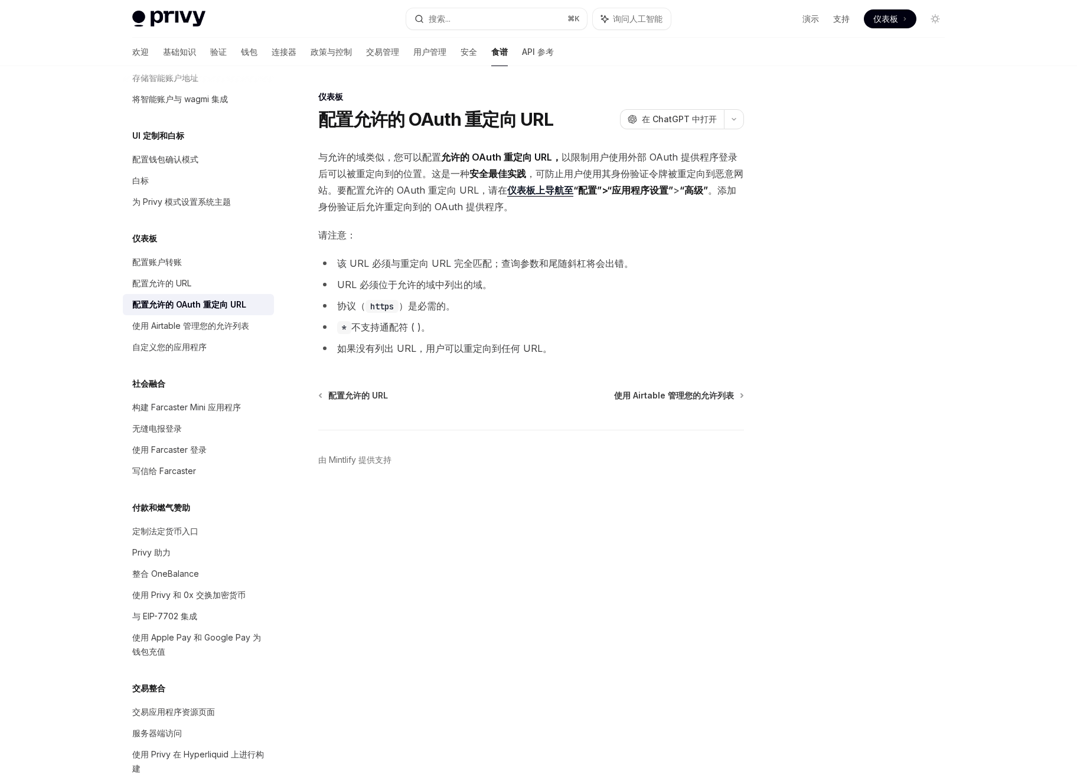
click at [873, 21] on font "仪表板" at bounding box center [885, 19] width 25 height 10
type textarea "*"
